Goal: Information Seeking & Learning: Learn about a topic

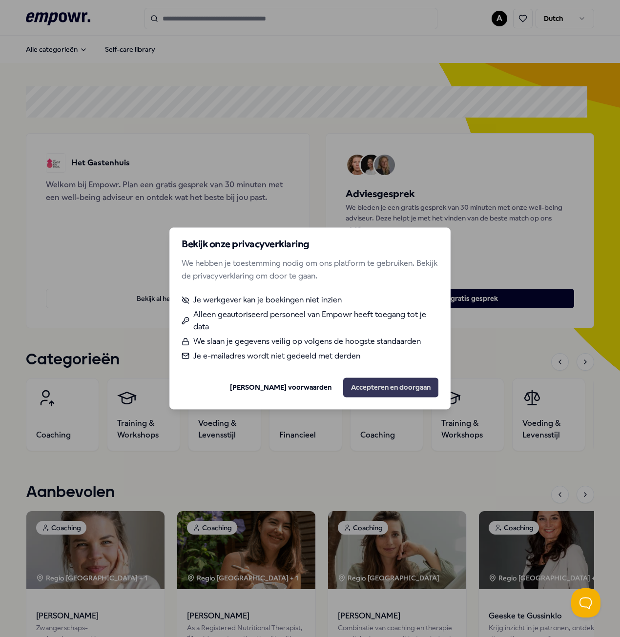
click at [390, 385] on button "Accepteren en doorgaan" at bounding box center [390, 388] width 95 height 20
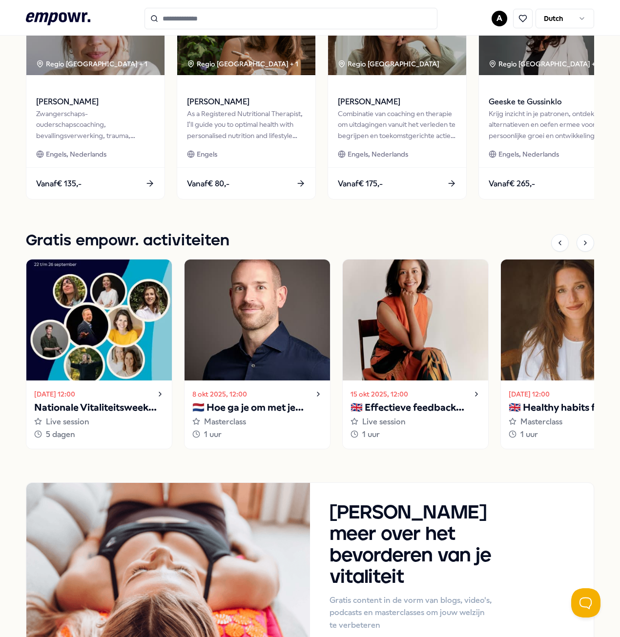
scroll to position [624, 0]
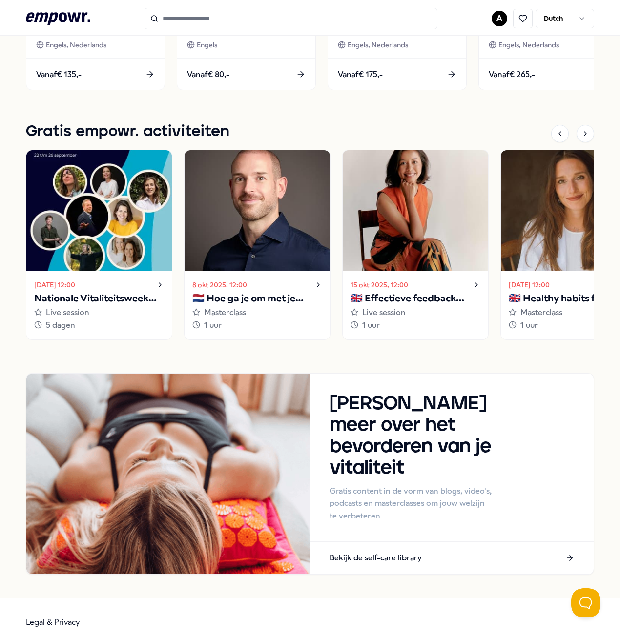
click at [396, 295] on p "🇬🇧 Effectieve feedback geven en ontvangen" at bounding box center [415, 299] width 130 height 16
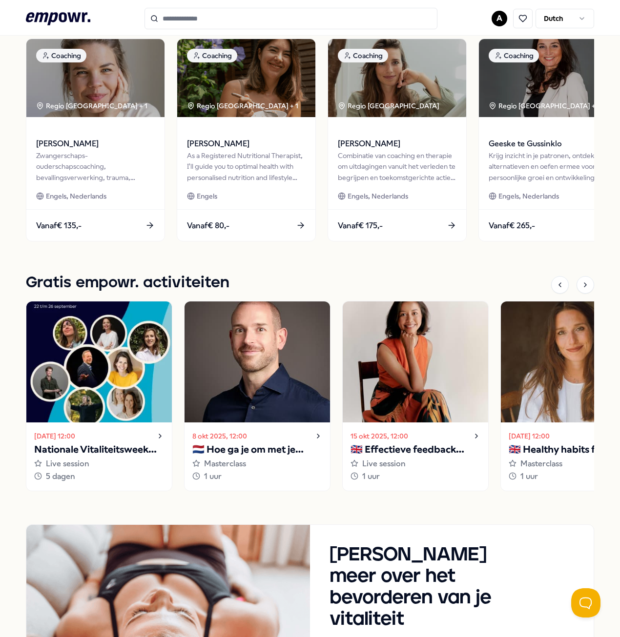
scroll to position [586, 0]
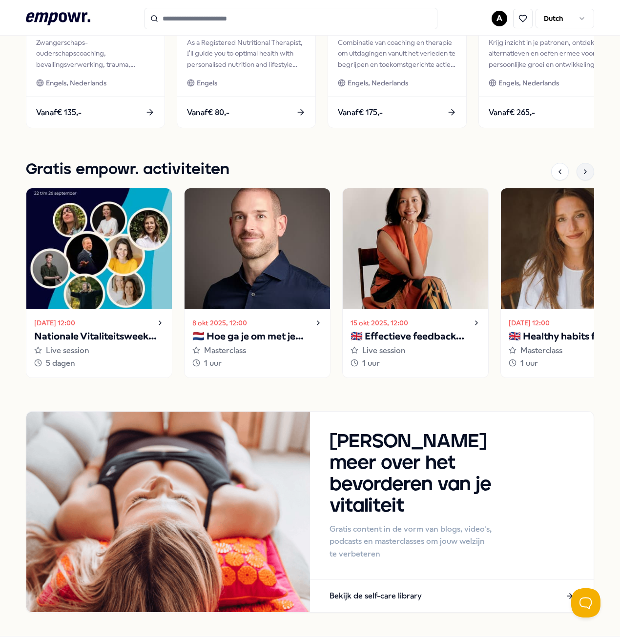
click at [576, 174] on div at bounding box center [585, 172] width 18 height 18
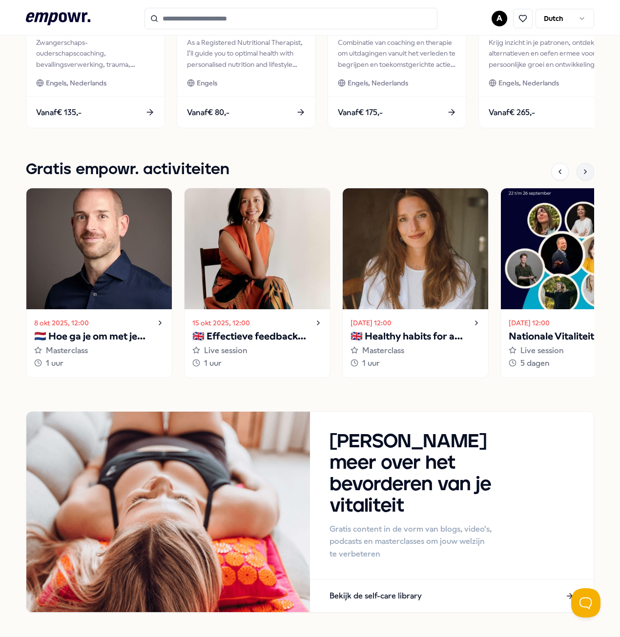
click at [576, 174] on div at bounding box center [585, 172] width 18 height 18
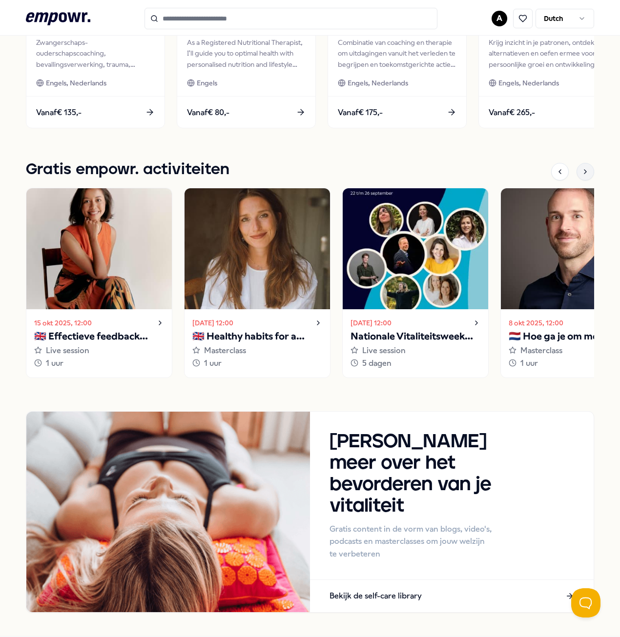
click at [576, 174] on div at bounding box center [585, 172] width 18 height 18
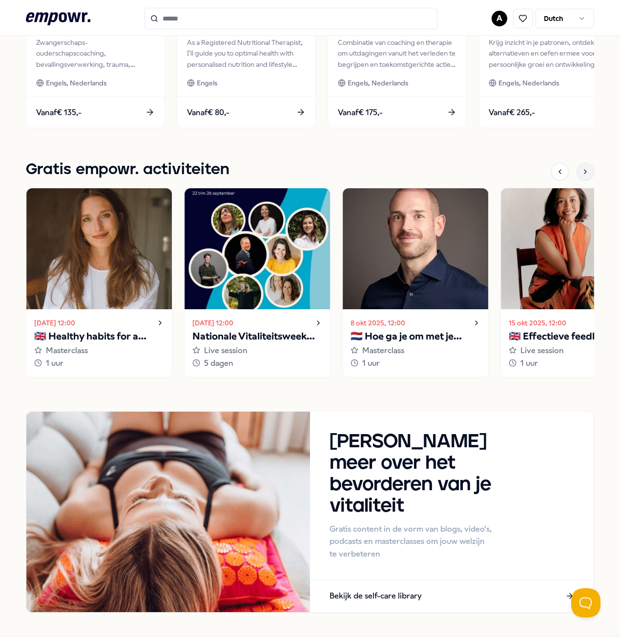
click at [576, 174] on div at bounding box center [585, 172] width 18 height 18
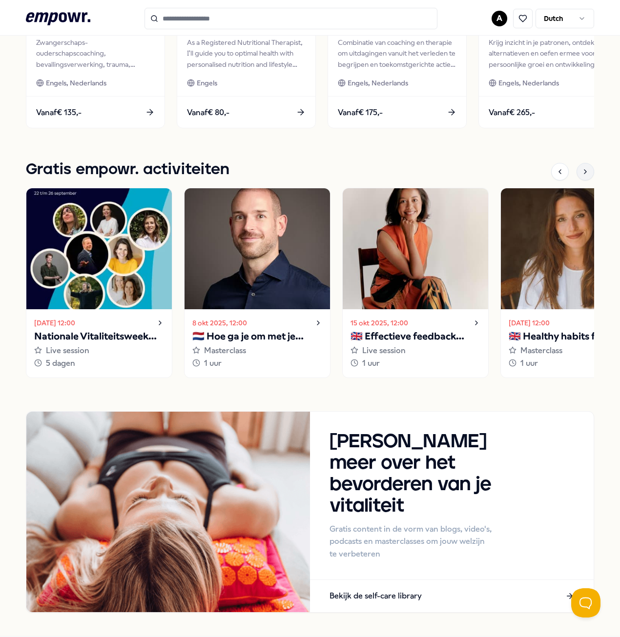
click at [576, 174] on div at bounding box center [585, 172] width 18 height 18
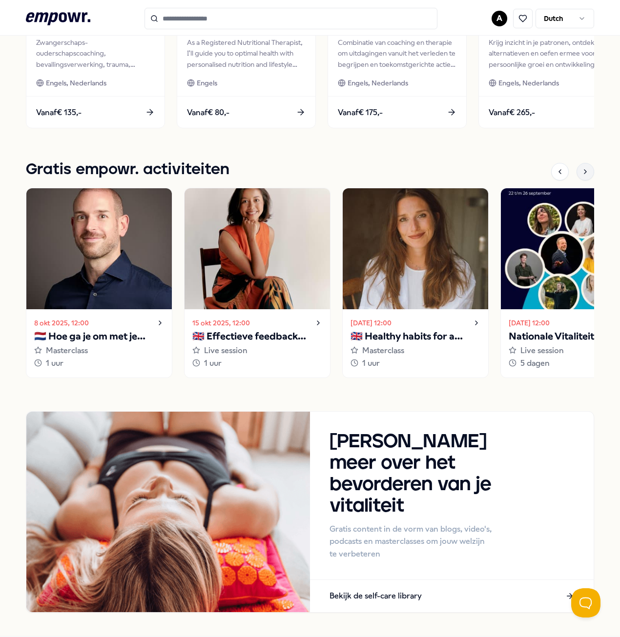
click at [576, 174] on div at bounding box center [585, 172] width 18 height 18
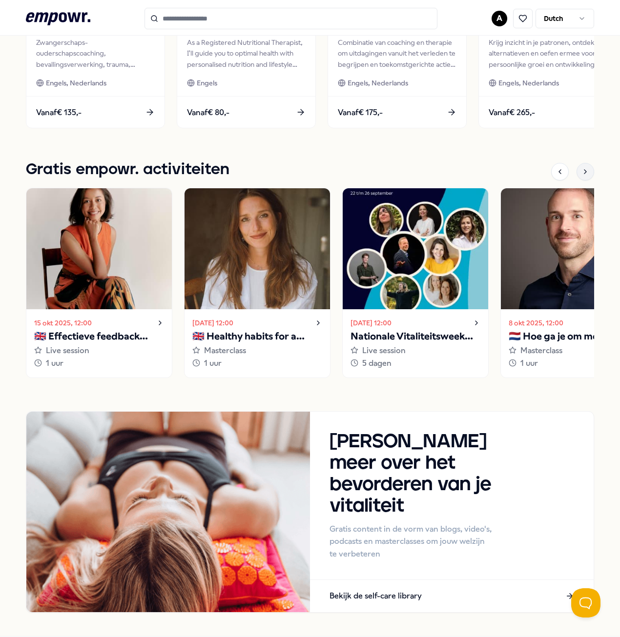
click at [576, 174] on div at bounding box center [585, 172] width 18 height 18
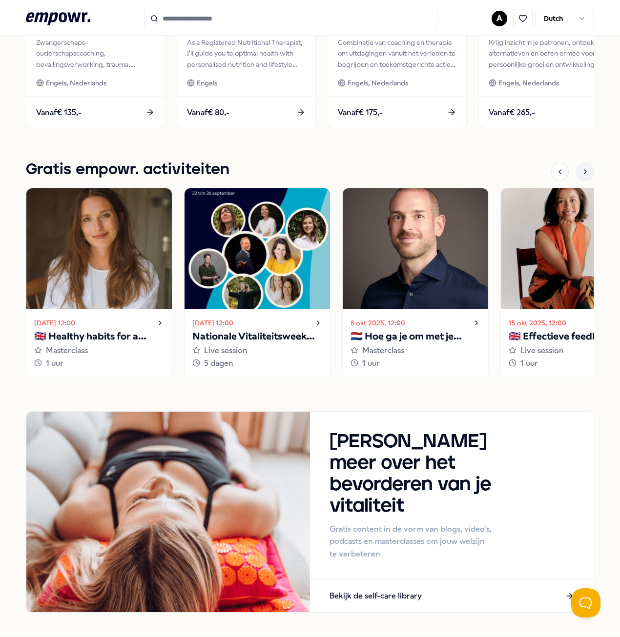
click at [576, 174] on div at bounding box center [585, 172] width 18 height 18
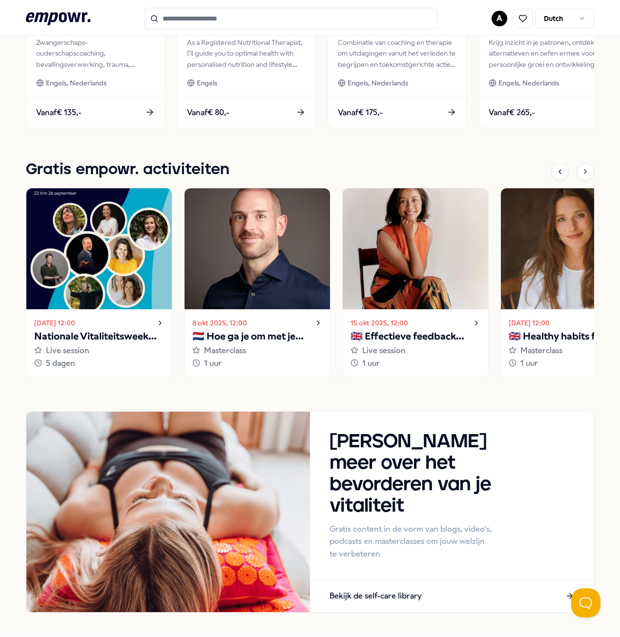
click at [442, 336] on p "🇬🇧 Effectieve feedback geven en ontvangen" at bounding box center [415, 337] width 130 height 16
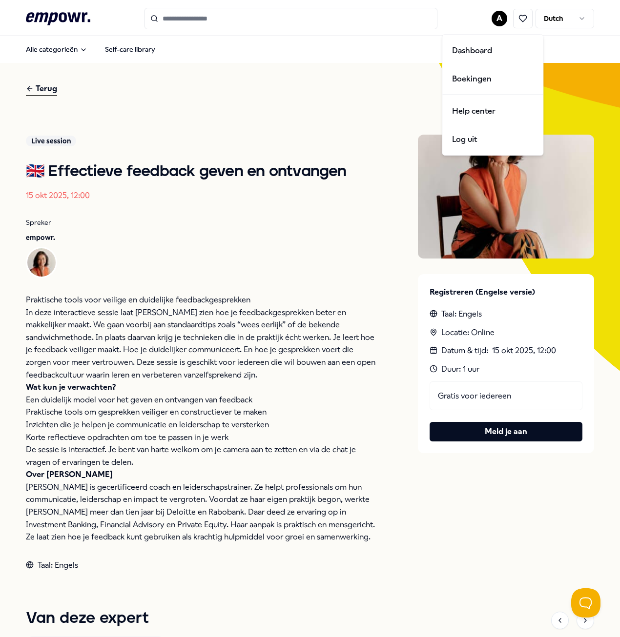
click at [490, 16] on html ".empowr-logo_svg__cls-1{fill:#03032f} A Dutch Alle categorieën Self-care librar…" at bounding box center [310, 318] width 620 height 637
click at [457, 49] on div "Dashboard" at bounding box center [492, 51] width 97 height 28
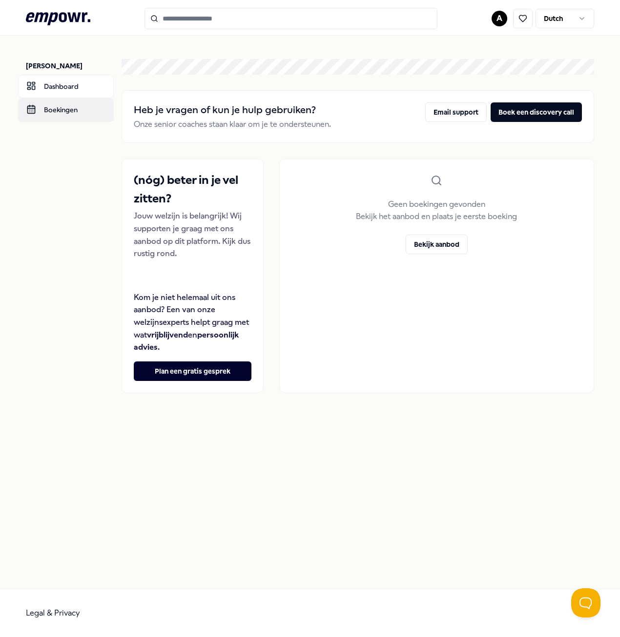
click at [57, 110] on link "Boekingen" at bounding box center [66, 109] width 96 height 23
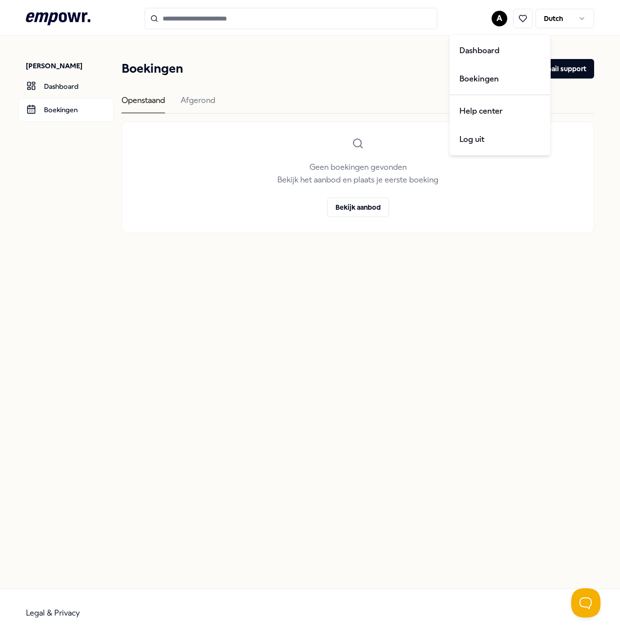
click at [492, 18] on html ".empowr-logo_svg__cls-1{fill:#03032f} A Dutch [PERSON_NAME] Dashboard Boekingen…" at bounding box center [310, 318] width 620 height 637
click at [413, 51] on html ".empowr-logo_svg__cls-1{fill:#03032f} A Dutch [PERSON_NAME] Dashboard Boekingen…" at bounding box center [310, 318] width 620 height 637
click at [583, 20] on html ".empowr-logo_svg__cls-1{fill:#03032f} A Dutch [PERSON_NAME] Dashboard Boekingen…" at bounding box center [310, 318] width 620 height 637
click at [71, 20] on icon at bounding box center [58, 18] width 64 height 13
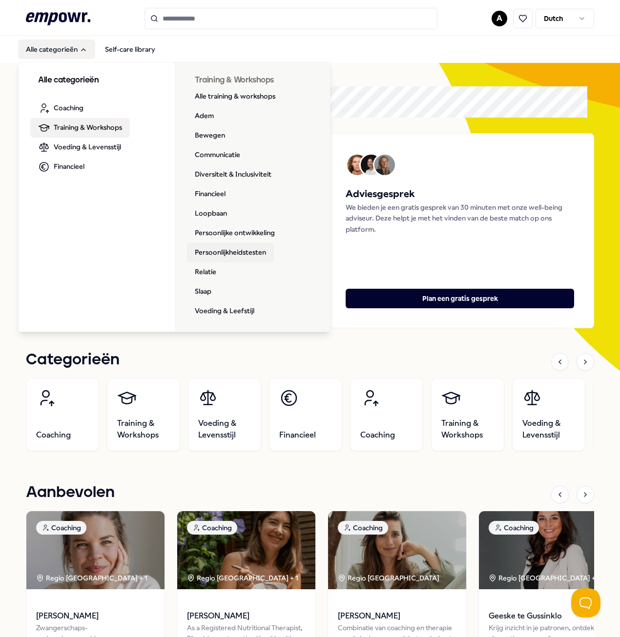
click at [223, 251] on link "Persoonlijkheidstesten" at bounding box center [230, 253] width 87 height 20
